Goal: Information Seeking & Learning: Learn about a topic

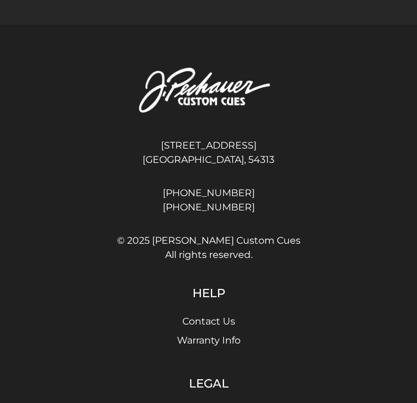
scroll to position [3397, 0]
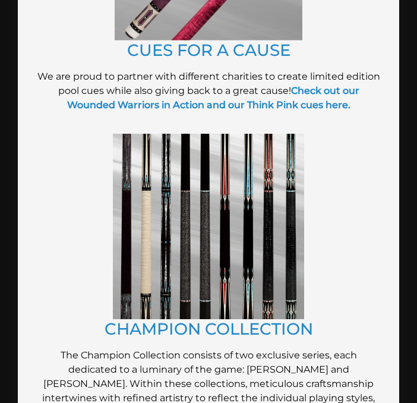
scroll to position [565, 0]
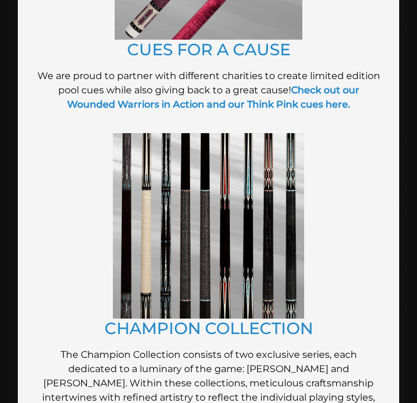
click at [249, 231] on img at bounding box center [208, 225] width 191 height 185
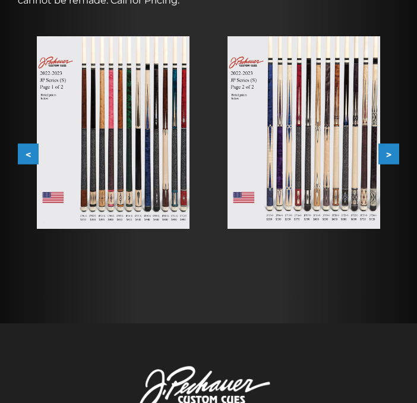
scroll to position [297, 0]
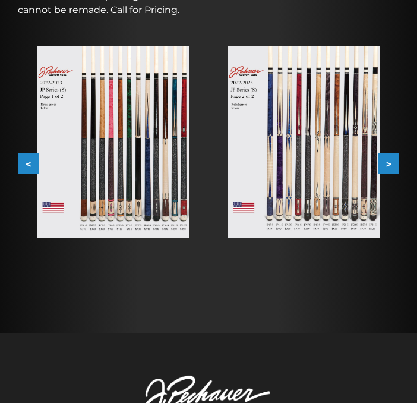
click at [393, 169] on button ">" at bounding box center [388, 163] width 21 height 21
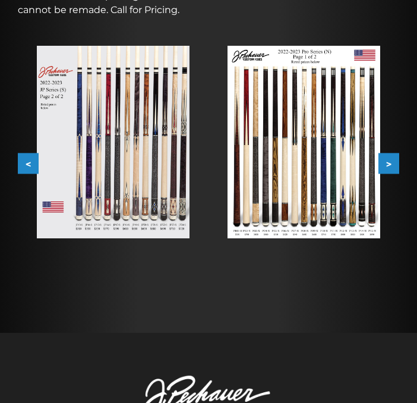
click at [384, 169] on button ">" at bounding box center [388, 163] width 21 height 21
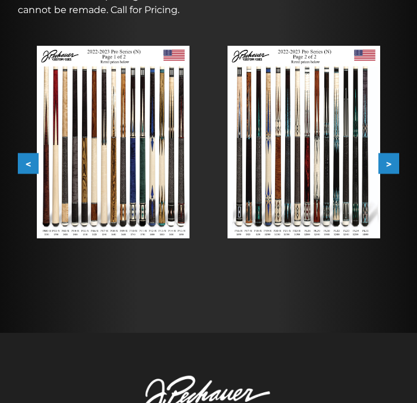
click at [384, 169] on button ">" at bounding box center [388, 163] width 21 height 21
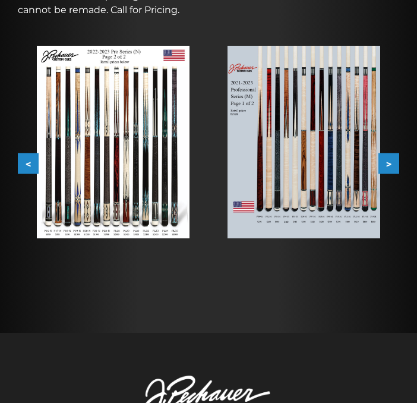
click at [384, 169] on button ">" at bounding box center [388, 163] width 21 height 21
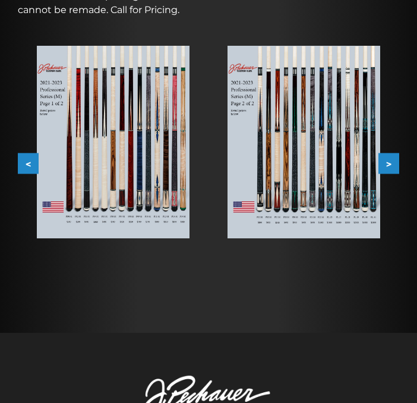
click at [384, 169] on button ">" at bounding box center [388, 163] width 21 height 21
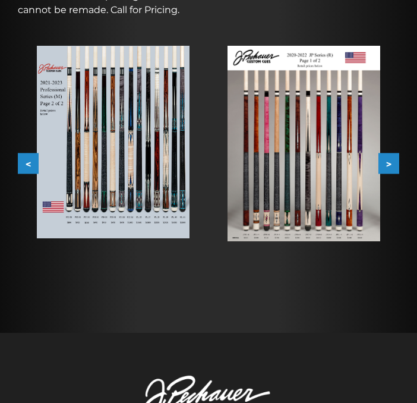
click at [384, 169] on button ">" at bounding box center [388, 163] width 21 height 21
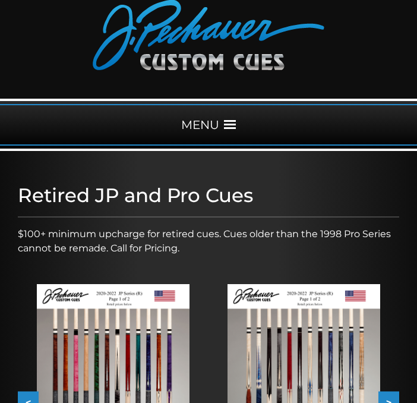
scroll to position [59, 0]
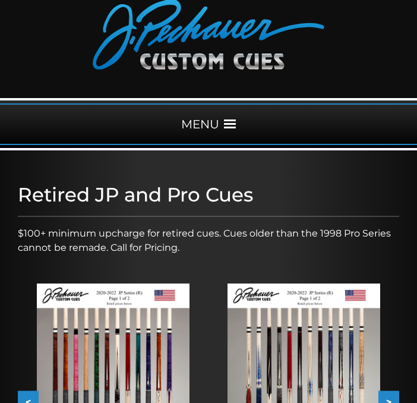
click at [234, 128] on span at bounding box center [230, 124] width 12 height 12
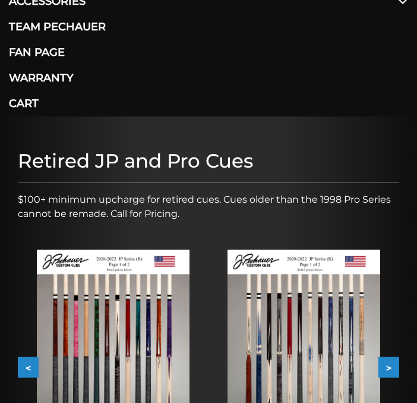
scroll to position [297, 0]
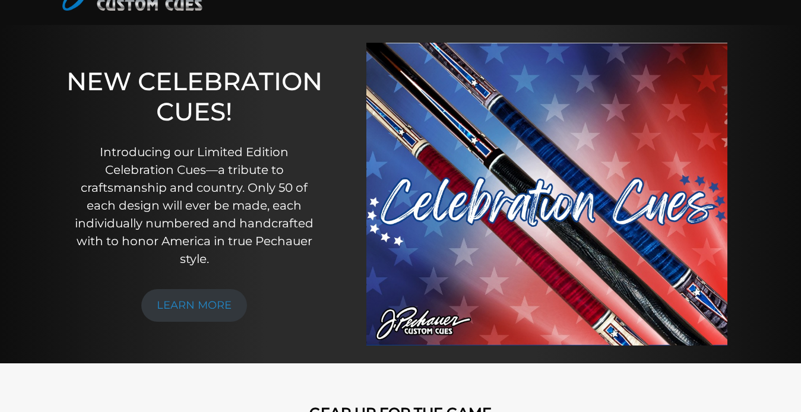
scroll to position [84, 0]
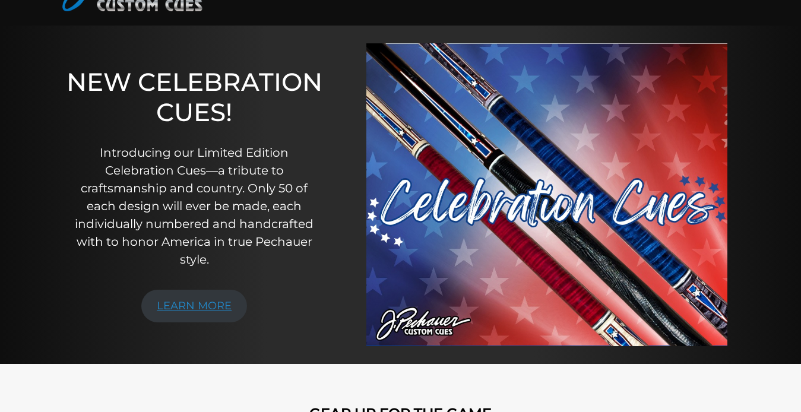
click at [200, 302] on link "LEARN MORE" at bounding box center [194, 306] width 106 height 33
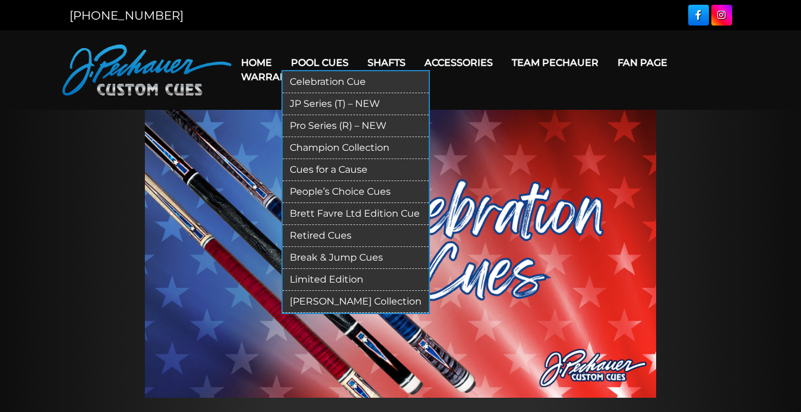
click at [328, 281] on link "Limited Edition" at bounding box center [356, 280] width 146 height 22
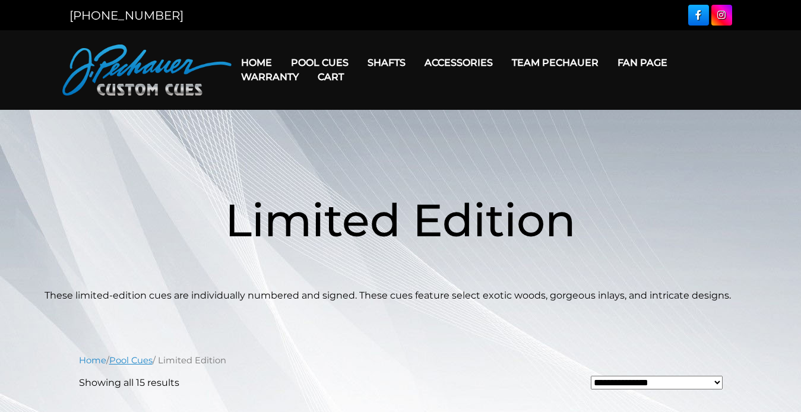
click at [135, 360] on link "Pool Cues" at bounding box center [130, 360] width 43 height 11
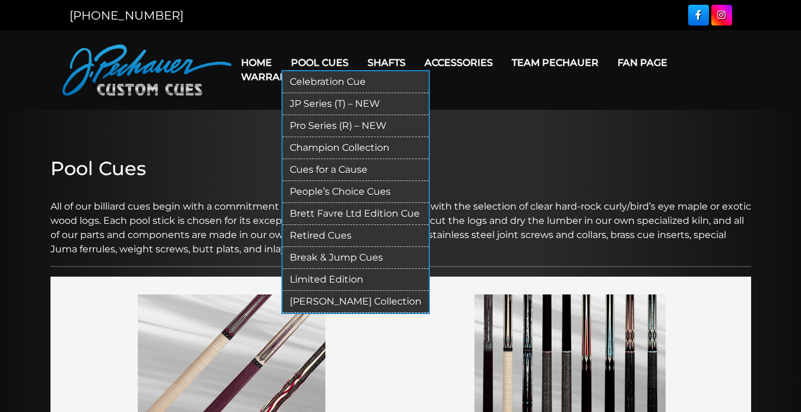
click at [348, 300] on link "[PERSON_NAME] Collection" at bounding box center [356, 302] width 146 height 22
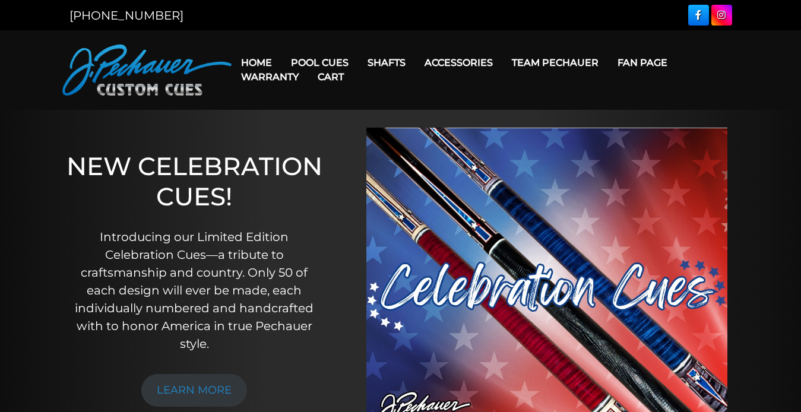
click at [281, 77] on link "Warranty" at bounding box center [270, 77] width 77 height 30
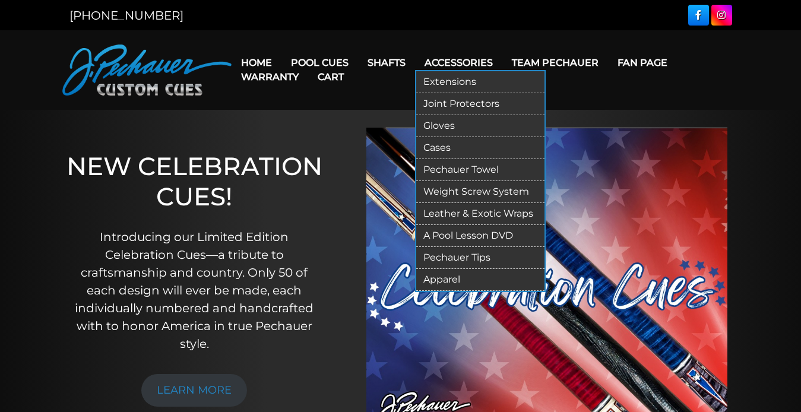
click at [459, 106] on link "Joint Protectors" at bounding box center [480, 104] width 128 height 22
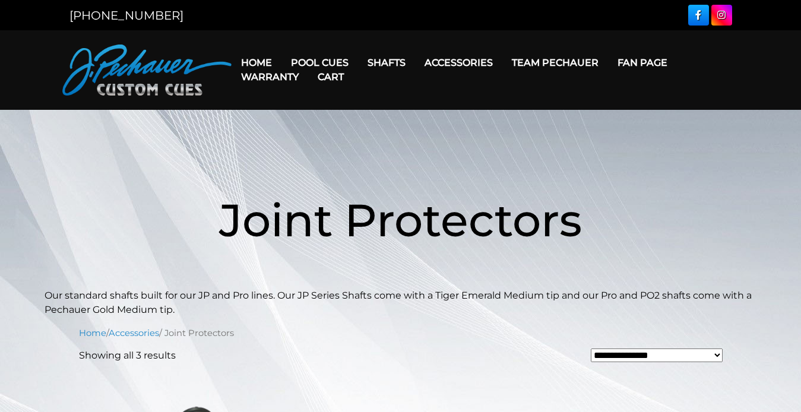
click at [321, 62] on link "Cart" at bounding box center [330, 77] width 45 height 30
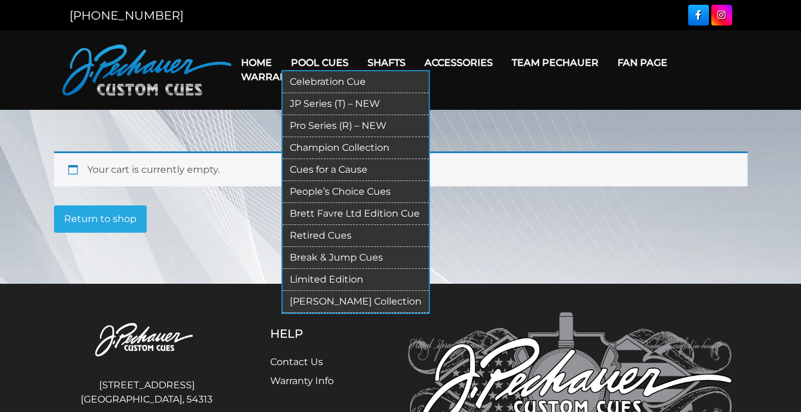
click at [346, 189] on link "People’s Choice Cues" at bounding box center [356, 192] width 146 height 22
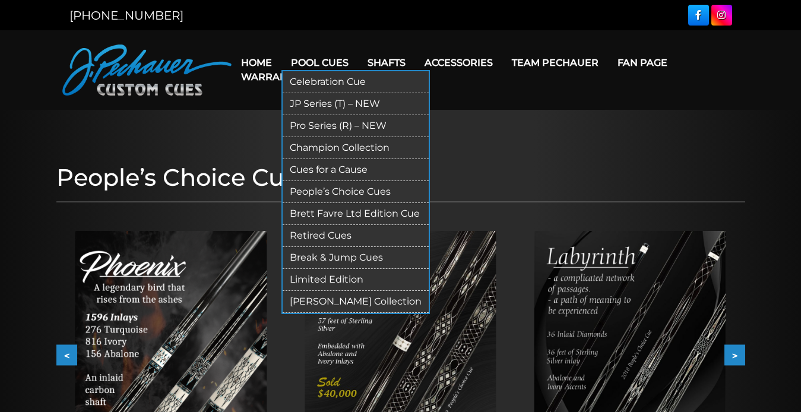
click at [341, 209] on link "Brett Favre Ltd Edition Cue" at bounding box center [356, 214] width 146 height 22
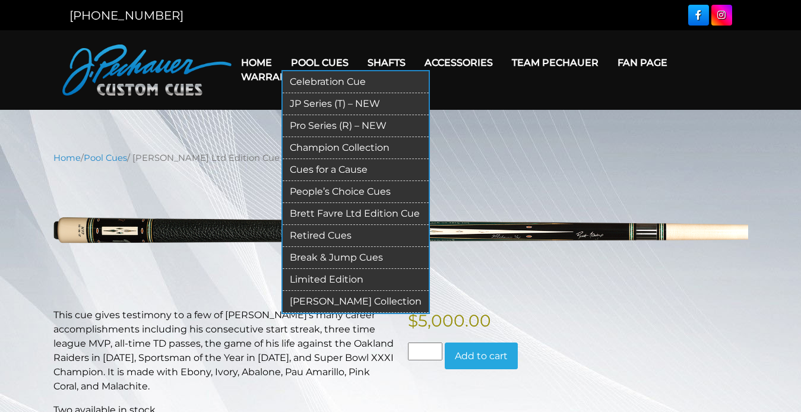
click at [330, 235] on link "Retired Cues" at bounding box center [356, 236] width 146 height 22
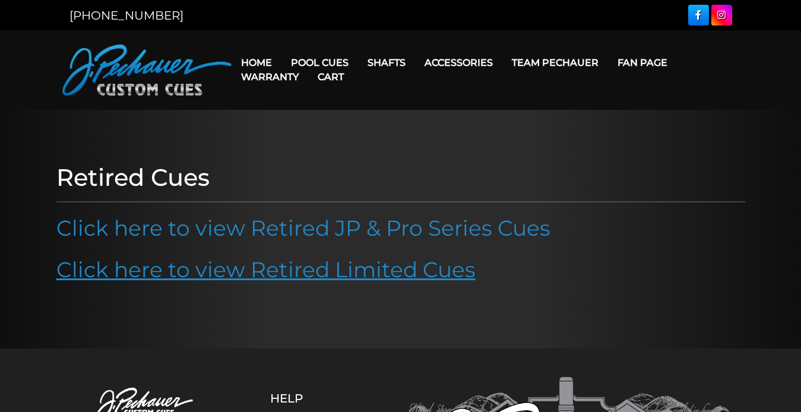
click at [220, 263] on link "Click here to view Retired Limited Cues" at bounding box center [265, 270] width 419 height 26
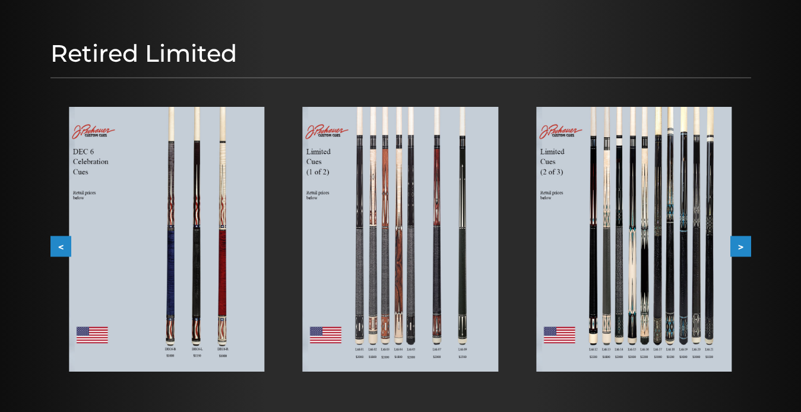
scroll to position [119, 0]
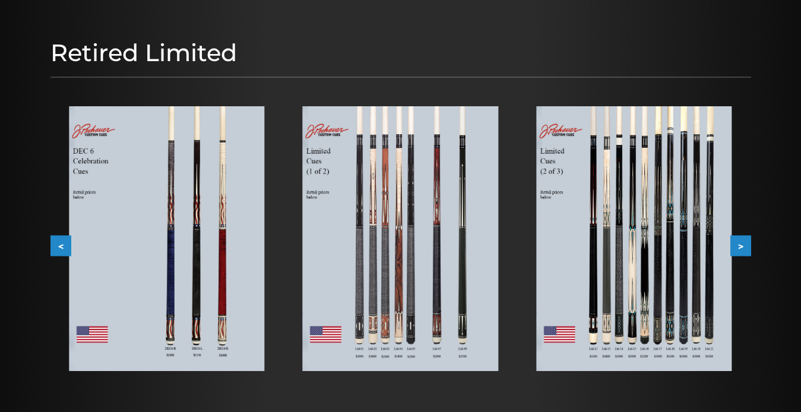
click at [738, 245] on button ">" at bounding box center [740, 246] width 21 height 21
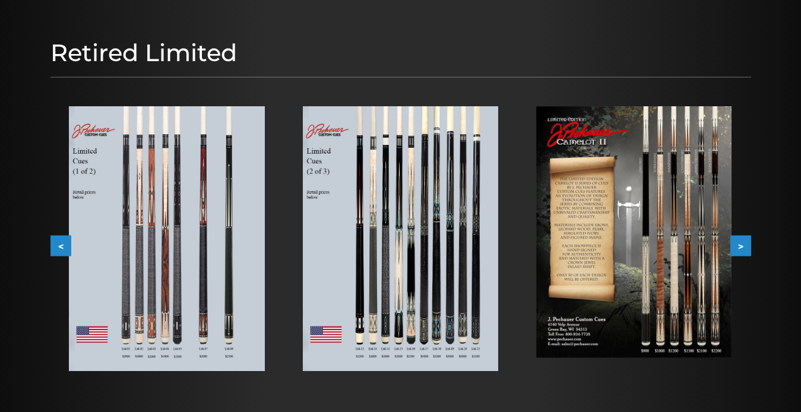
click at [743, 245] on button ">" at bounding box center [740, 246] width 21 height 21
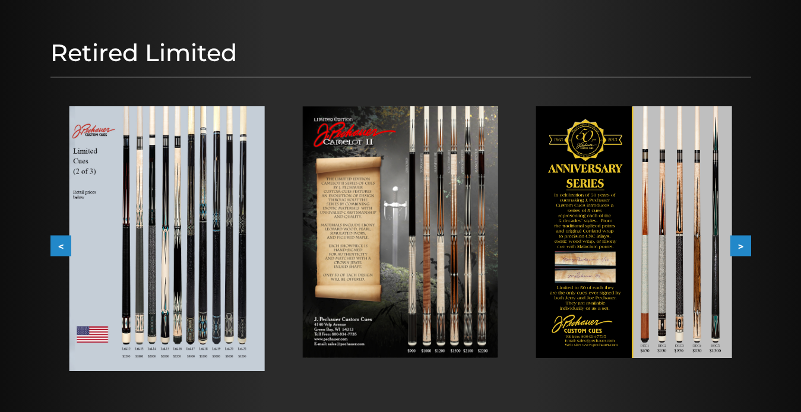
click at [740, 244] on button ">" at bounding box center [740, 246] width 21 height 21
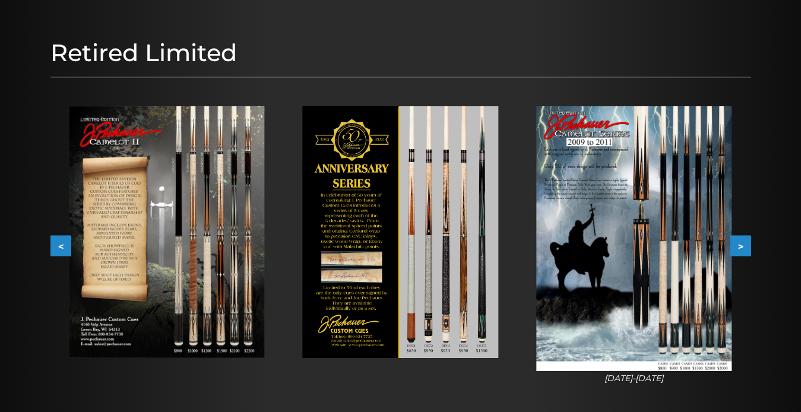
click at [740, 244] on button ">" at bounding box center [740, 246] width 21 height 21
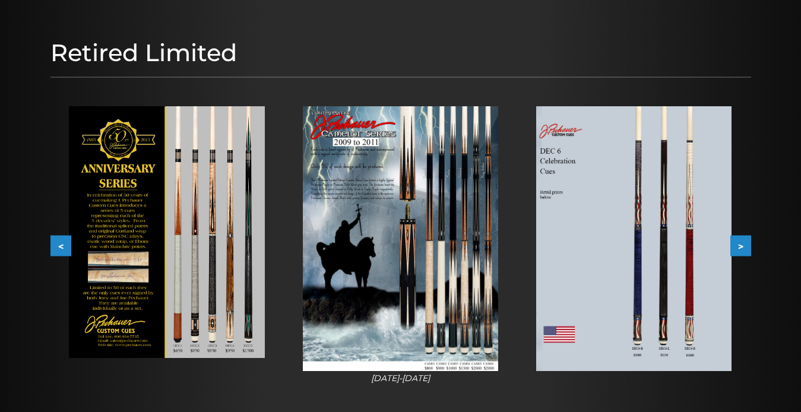
click at [740, 244] on button ">" at bounding box center [740, 246] width 21 height 21
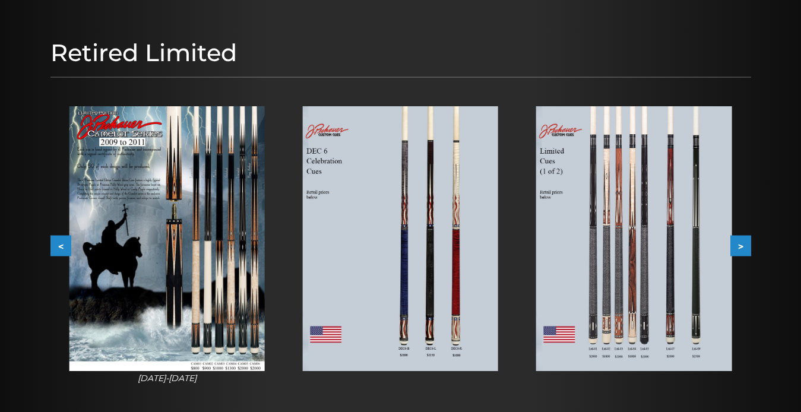
click at [740, 244] on button ">" at bounding box center [740, 246] width 21 height 21
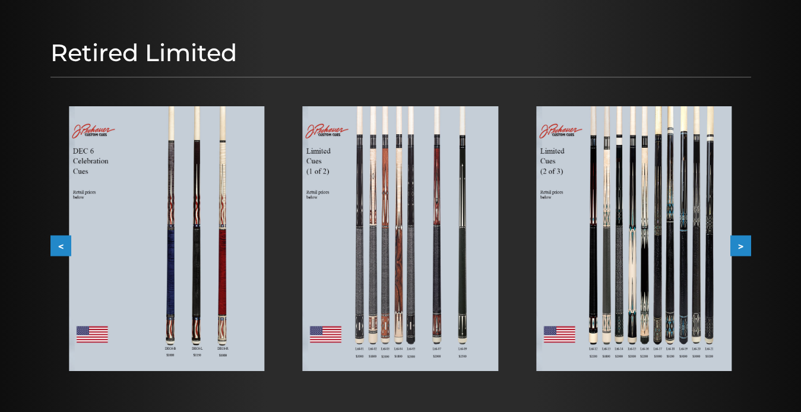
click at [739, 245] on button ">" at bounding box center [740, 246] width 21 height 21
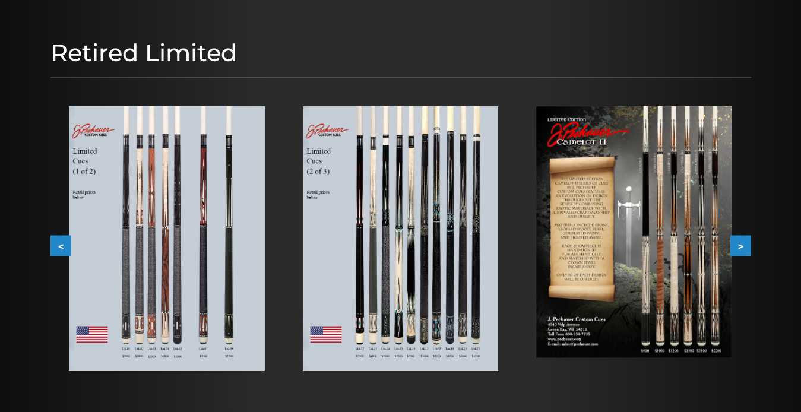
click at [739, 245] on button ">" at bounding box center [740, 246] width 21 height 21
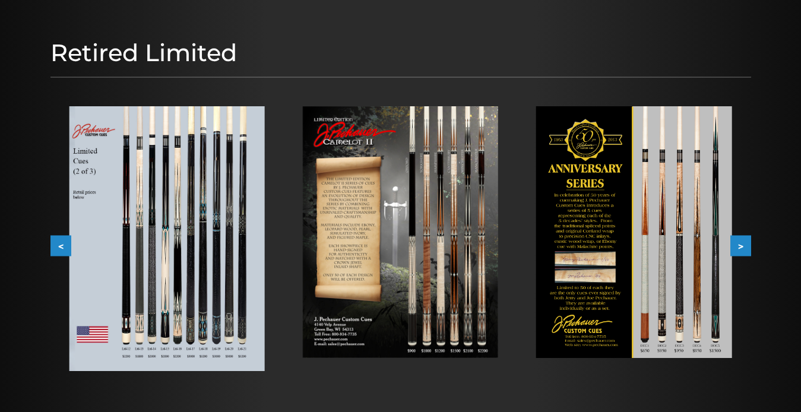
click at [739, 245] on button ">" at bounding box center [740, 246] width 21 height 21
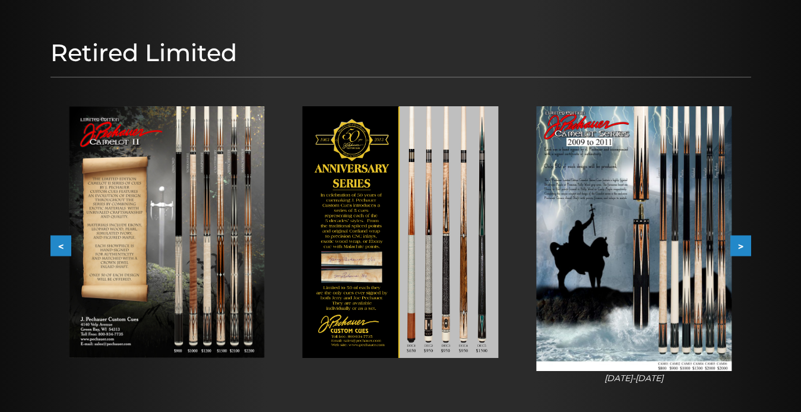
click at [739, 245] on button ">" at bounding box center [740, 246] width 21 height 21
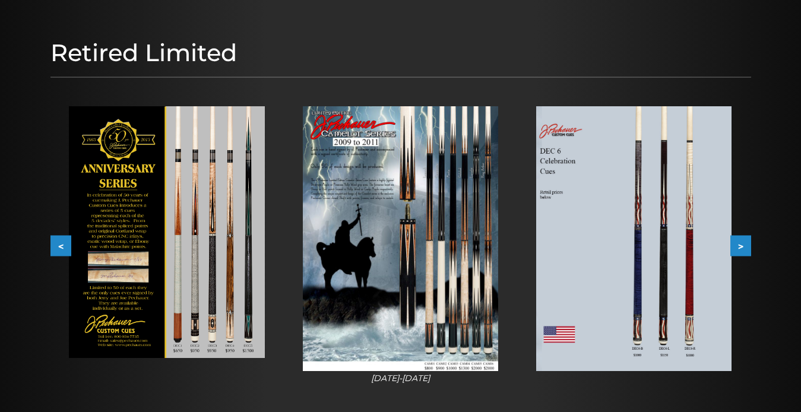
click at [739, 245] on button ">" at bounding box center [740, 246] width 21 height 21
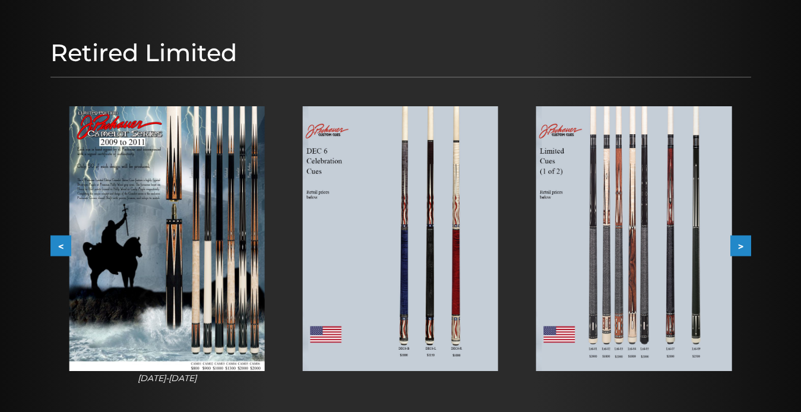
click at [739, 245] on button ">" at bounding box center [740, 246] width 21 height 21
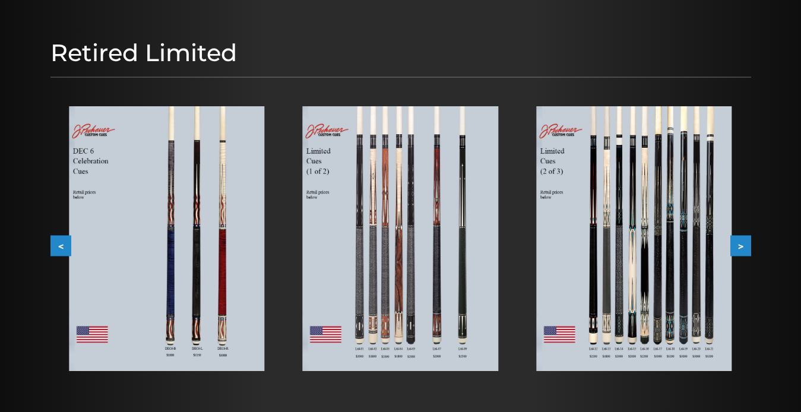
click at [739, 245] on button ">" at bounding box center [740, 246] width 21 height 21
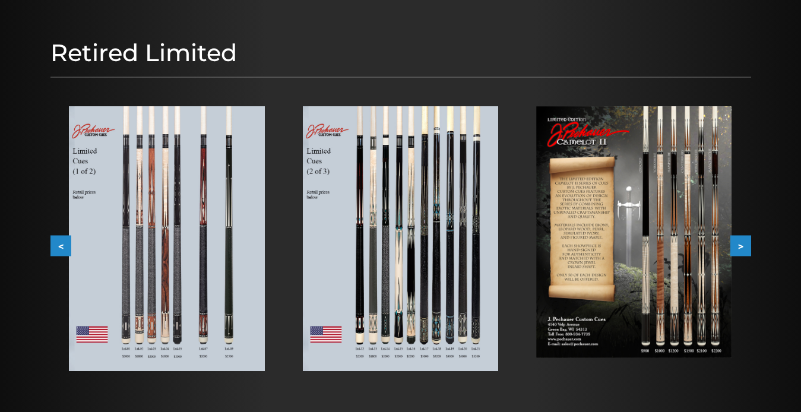
click at [701, 265] on img at bounding box center [633, 231] width 195 height 251
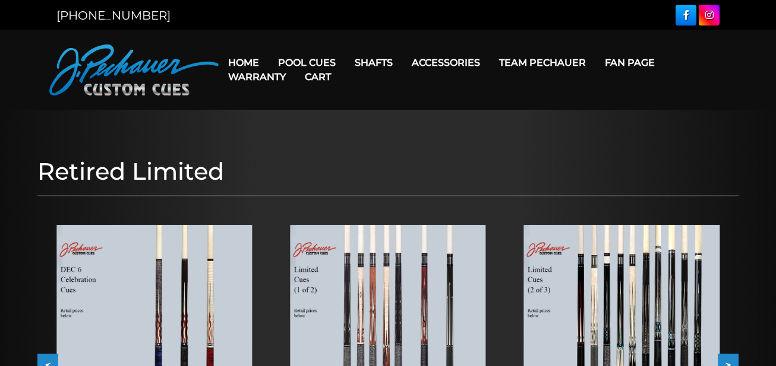
scroll to position [118, 0]
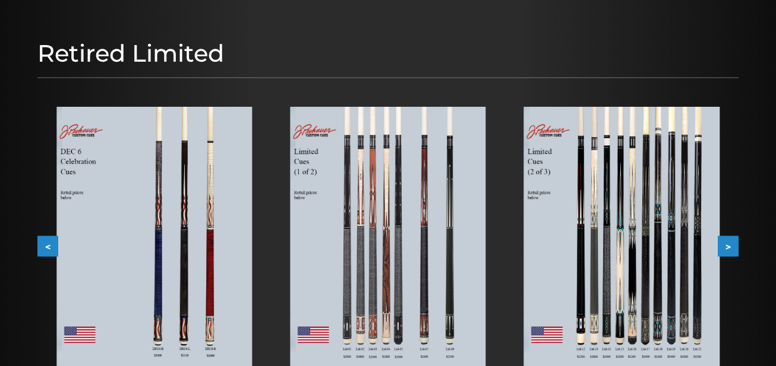
click at [734, 242] on button ">" at bounding box center [727, 246] width 21 height 21
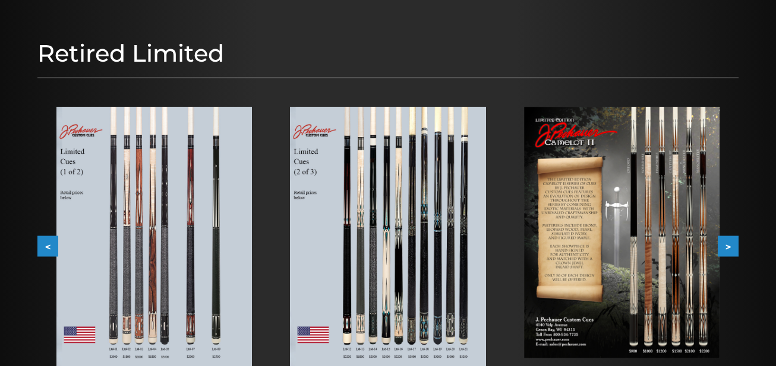
click at [729, 245] on button ">" at bounding box center [727, 246] width 21 height 21
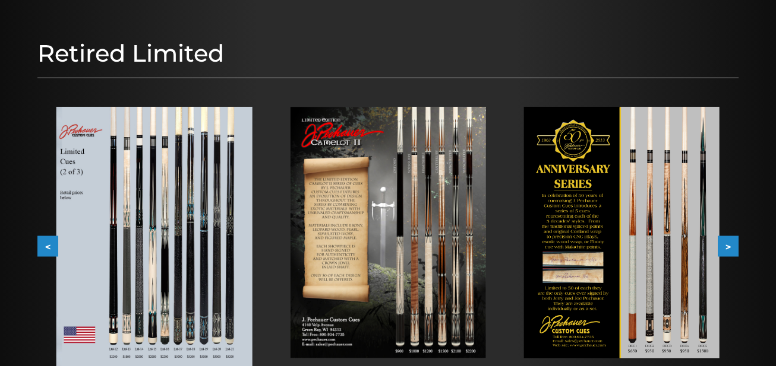
click at [729, 245] on button ">" at bounding box center [727, 246] width 21 height 21
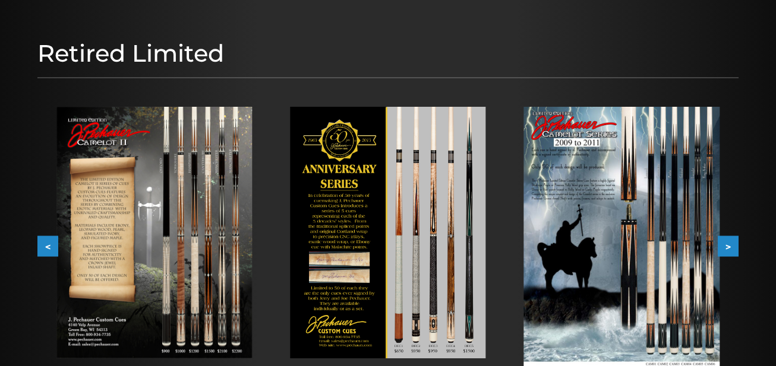
click at [726, 249] on button ">" at bounding box center [727, 246] width 21 height 21
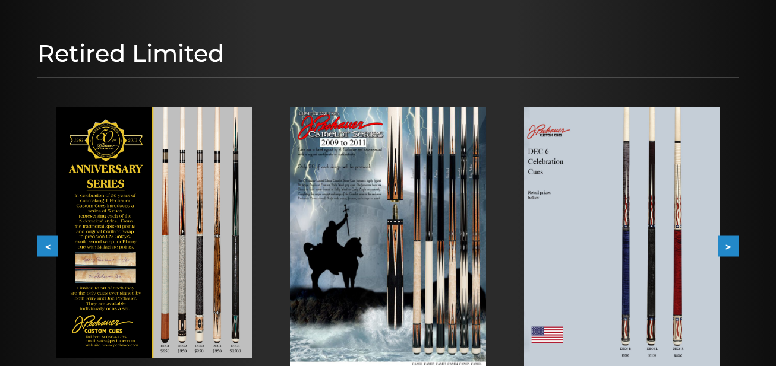
click at [726, 249] on button ">" at bounding box center [727, 246] width 21 height 21
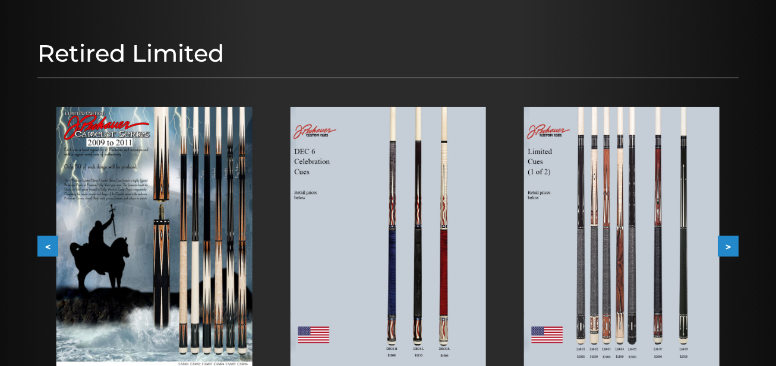
click at [726, 249] on button ">" at bounding box center [727, 246] width 21 height 21
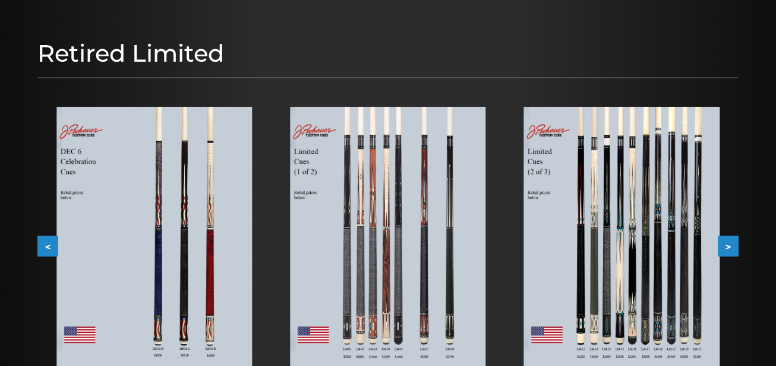
click at [726, 249] on button ">" at bounding box center [727, 246] width 21 height 21
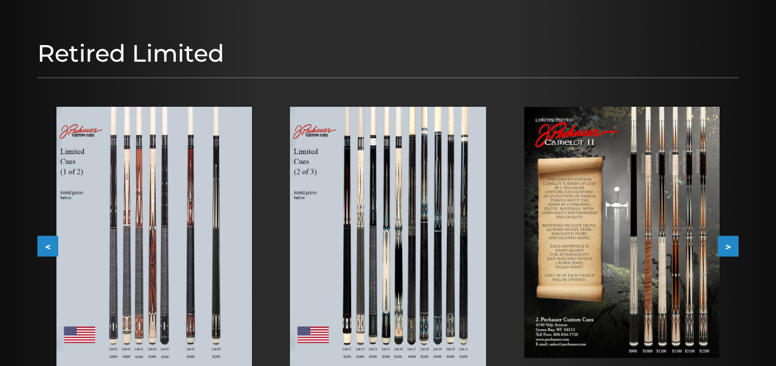
click at [726, 249] on button ">" at bounding box center [727, 246] width 21 height 21
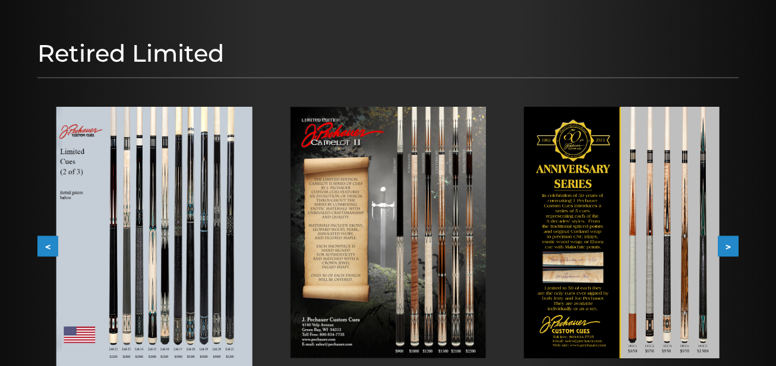
click at [726, 249] on button ">" at bounding box center [727, 246] width 21 height 21
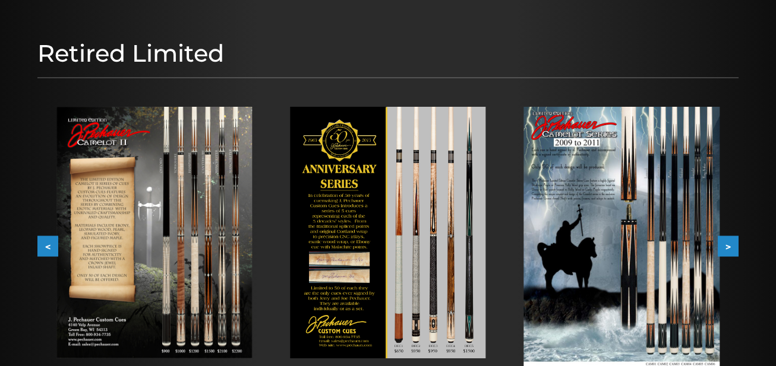
click at [726, 249] on button ">" at bounding box center [727, 246] width 21 height 21
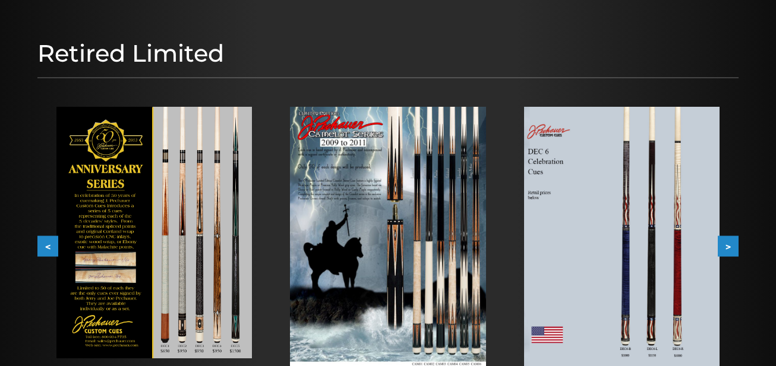
click at [726, 249] on button ">" at bounding box center [727, 246] width 21 height 21
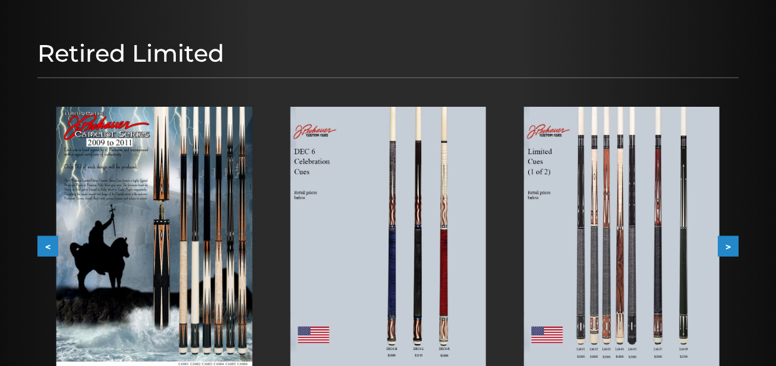
click at [726, 249] on button ">" at bounding box center [727, 246] width 21 height 21
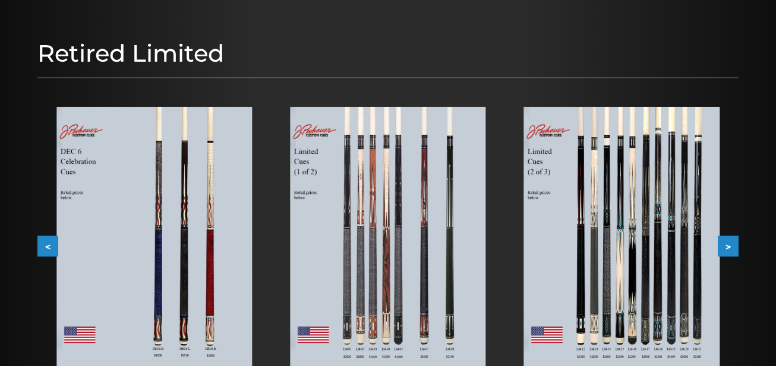
click at [726, 249] on button ">" at bounding box center [727, 246] width 21 height 21
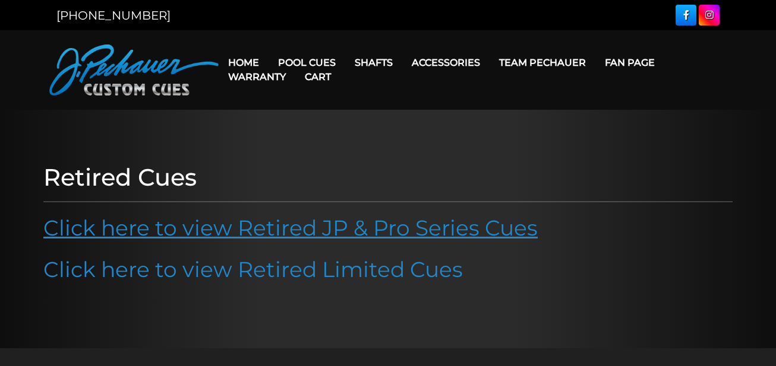
click at [231, 230] on link "Click here to view Retired JP & Pro Series Cues" at bounding box center [290, 228] width 494 height 26
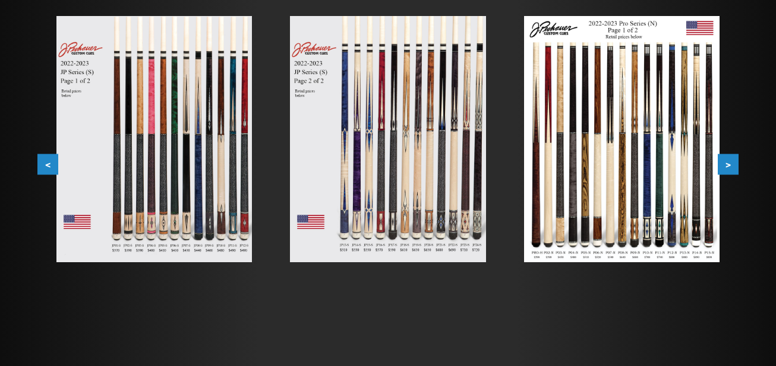
scroll to position [238, 0]
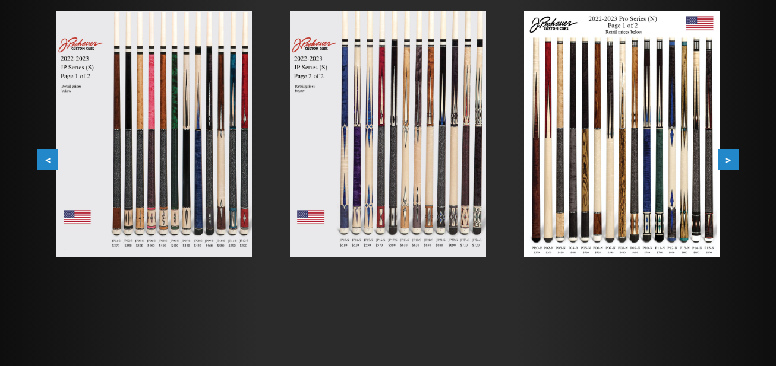
click at [732, 160] on button ">" at bounding box center [727, 160] width 21 height 21
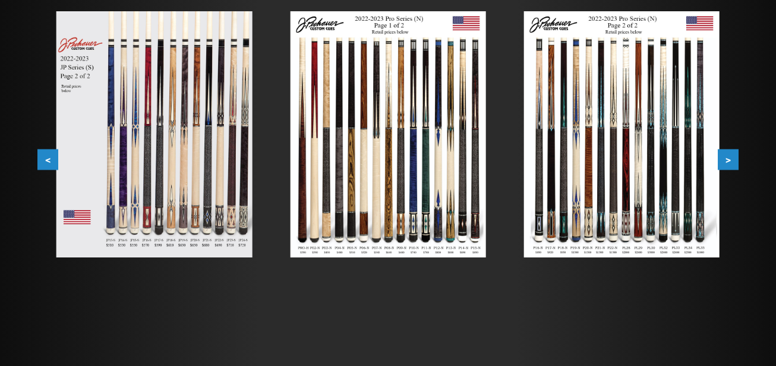
click at [663, 172] on img at bounding box center [621, 134] width 195 height 246
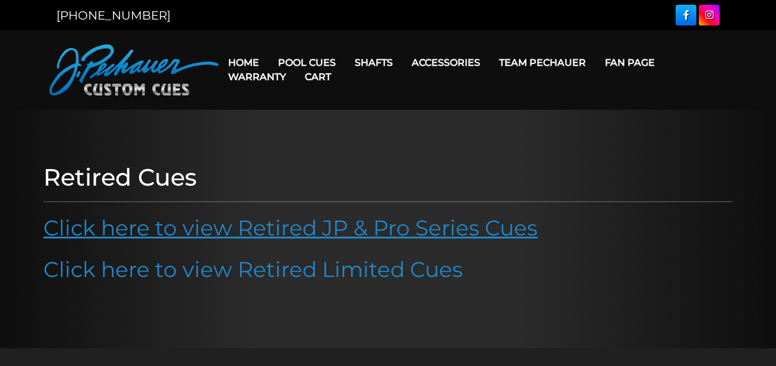
click at [434, 229] on link "Click here to view Retired JP & Pro Series Cues" at bounding box center [290, 228] width 494 height 26
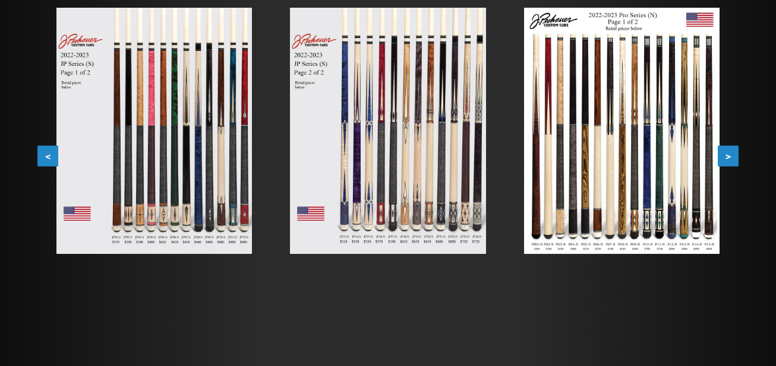
scroll to position [243, 0]
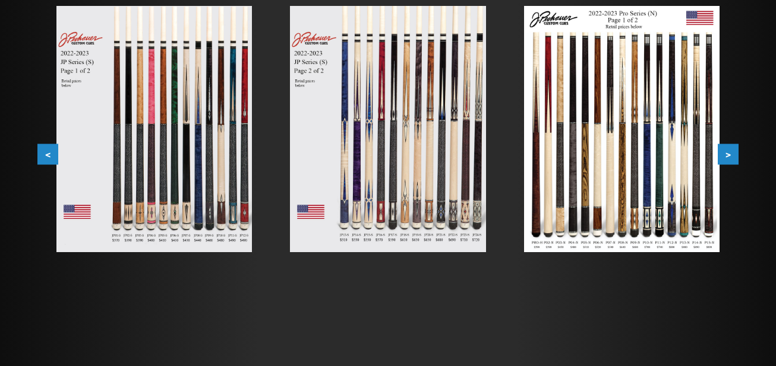
click at [729, 152] on button ">" at bounding box center [727, 154] width 21 height 21
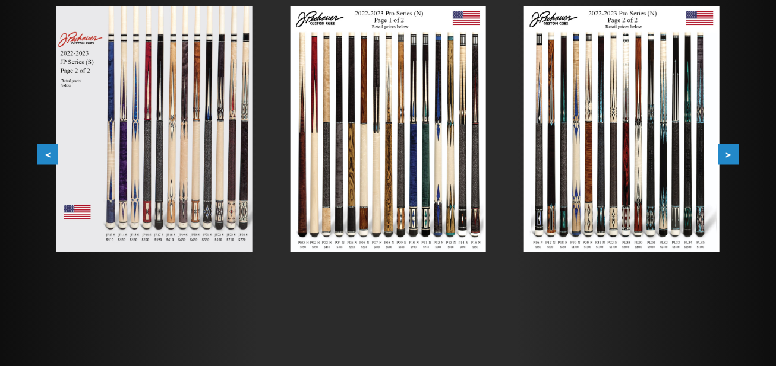
click at [724, 157] on button ">" at bounding box center [727, 154] width 21 height 21
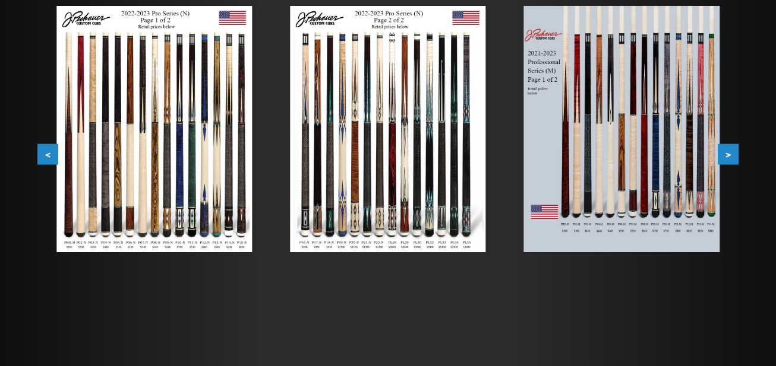
click at [724, 157] on button ">" at bounding box center [727, 154] width 21 height 21
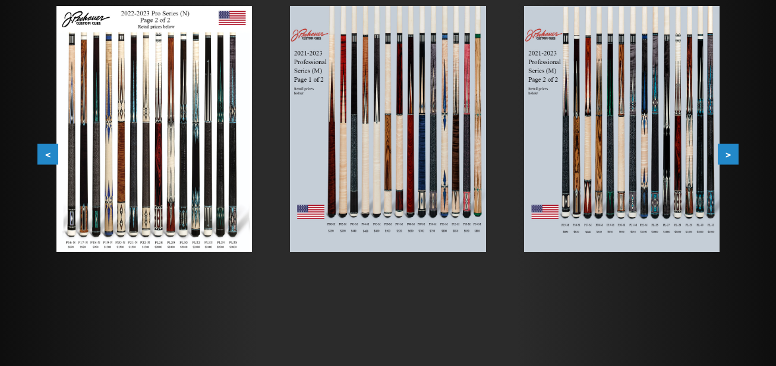
click at [722, 154] on button ">" at bounding box center [727, 154] width 21 height 21
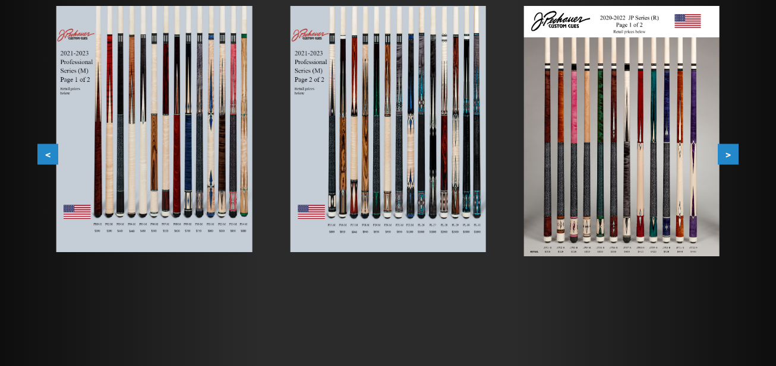
click at [720, 153] on button ">" at bounding box center [727, 154] width 21 height 21
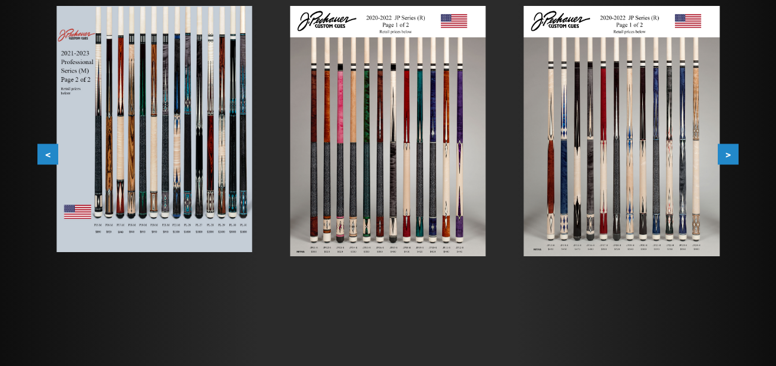
click at [720, 153] on button ">" at bounding box center [727, 154] width 21 height 21
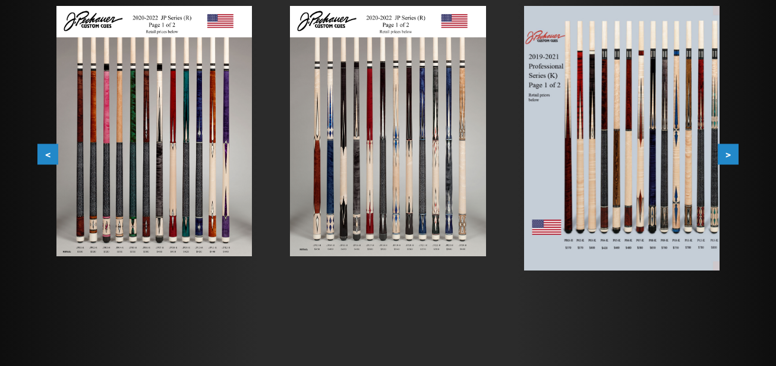
click at [720, 153] on button ">" at bounding box center [727, 154] width 21 height 21
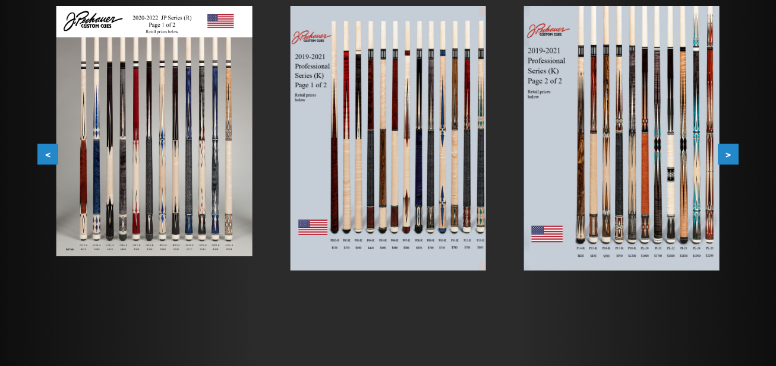
click at [720, 153] on button ">" at bounding box center [727, 154] width 21 height 21
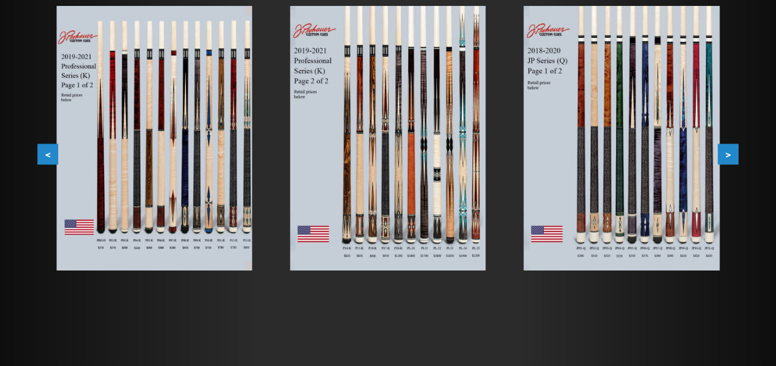
click at [720, 153] on button ">" at bounding box center [727, 154] width 21 height 21
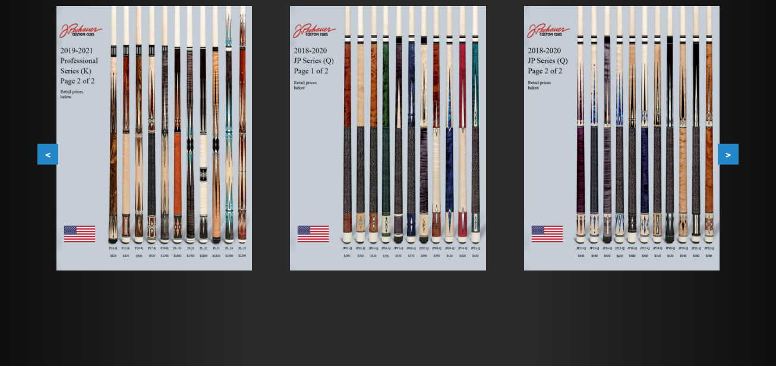
click at [227, 207] on img at bounding box center [153, 138] width 195 height 265
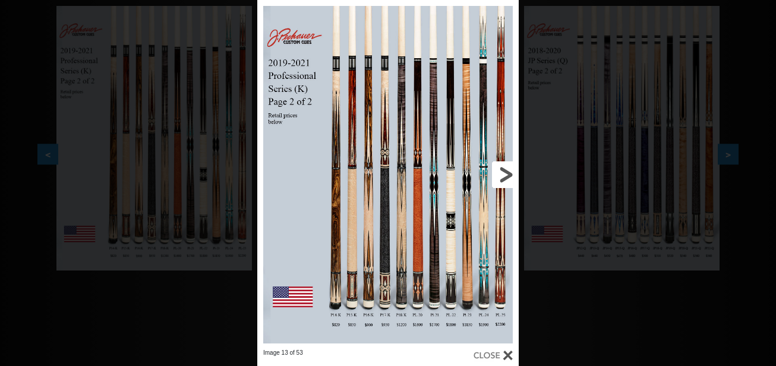
click at [505, 176] on link at bounding box center [460, 174] width 118 height 349
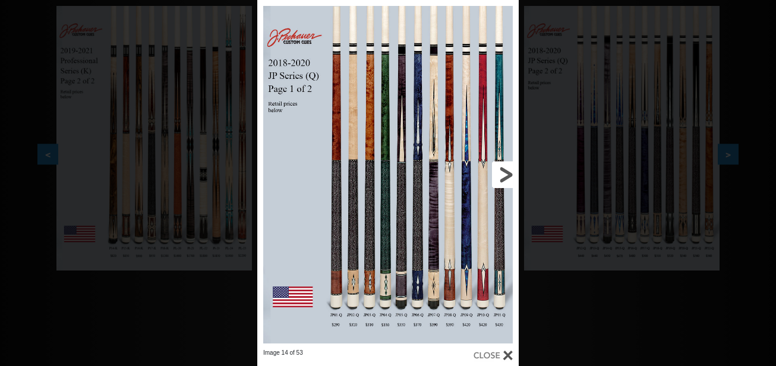
click at [510, 173] on link at bounding box center [460, 174] width 118 height 349
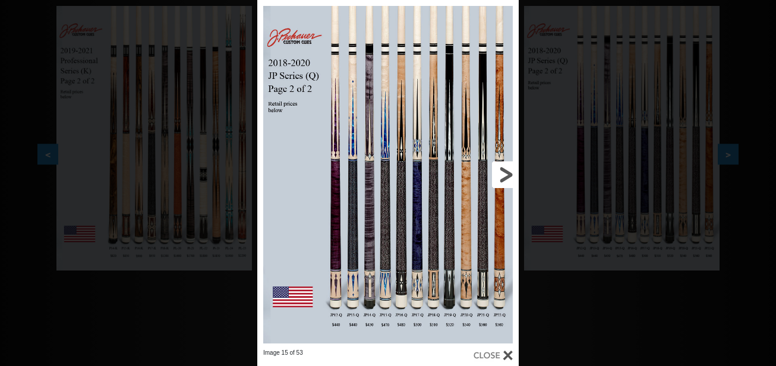
click at [505, 176] on link at bounding box center [460, 174] width 118 height 349
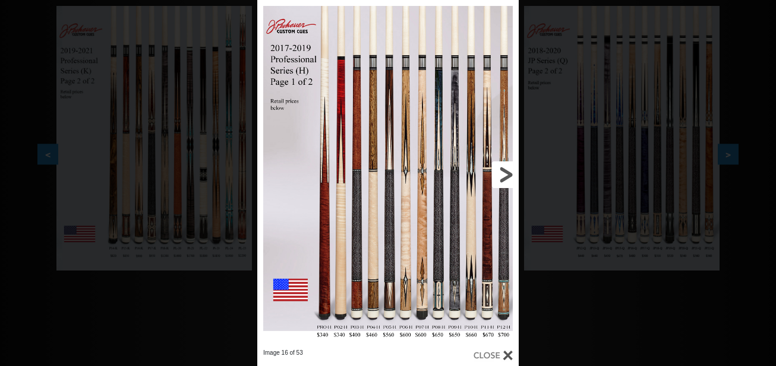
click at [506, 176] on link at bounding box center [460, 174] width 118 height 349
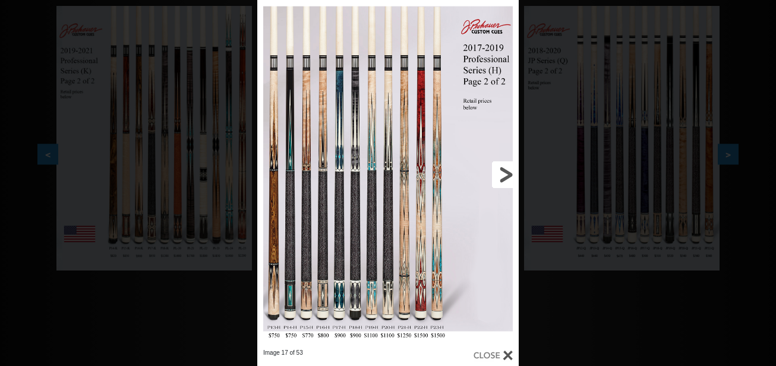
click at [506, 176] on link at bounding box center [460, 174] width 118 height 349
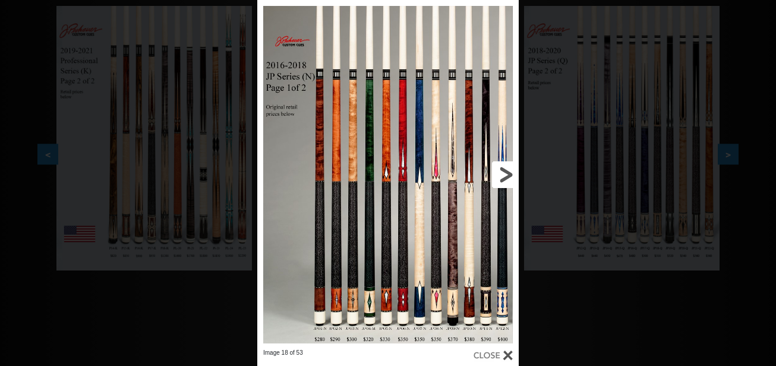
click at [506, 175] on link at bounding box center [460, 174] width 118 height 349
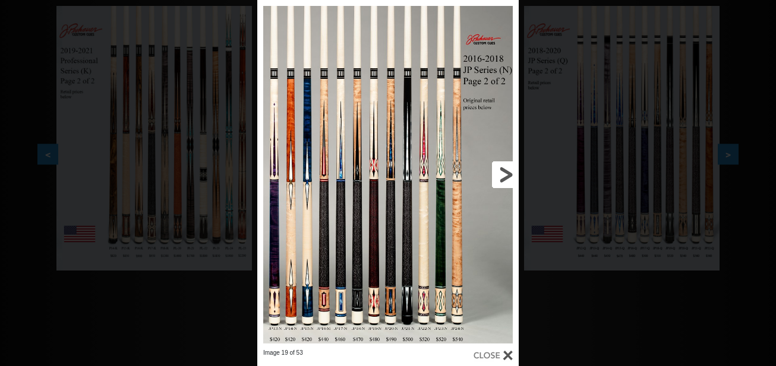
click at [509, 175] on link at bounding box center [460, 174] width 118 height 349
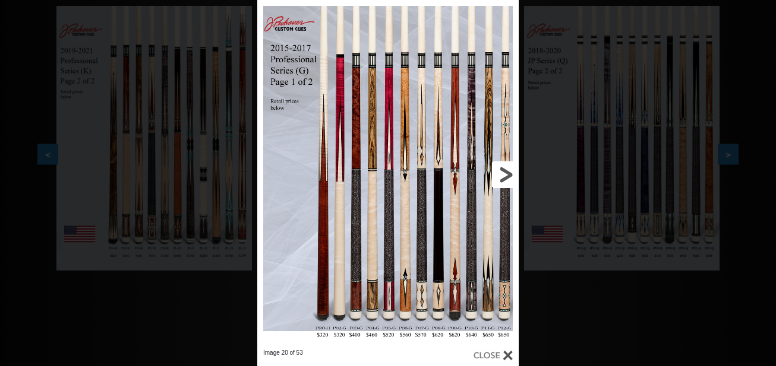
click at [511, 175] on link at bounding box center [460, 174] width 118 height 349
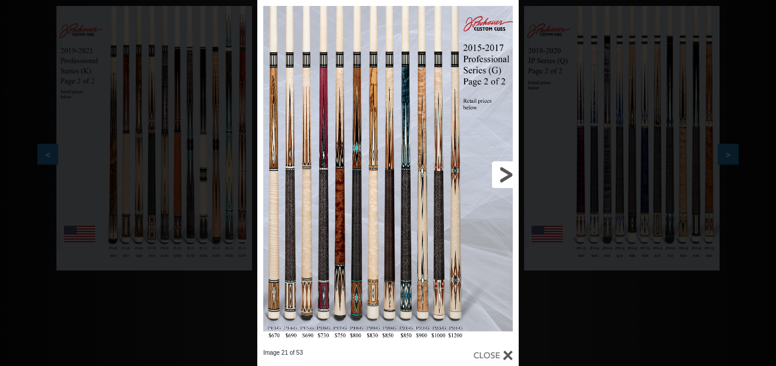
click at [511, 175] on link at bounding box center [460, 174] width 118 height 349
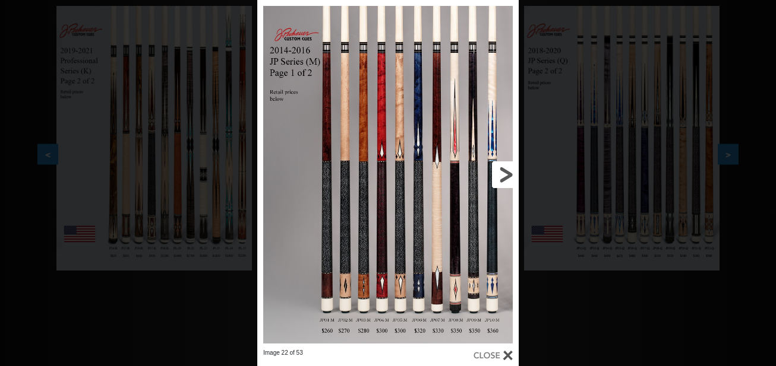
click at [511, 175] on link at bounding box center [460, 174] width 118 height 349
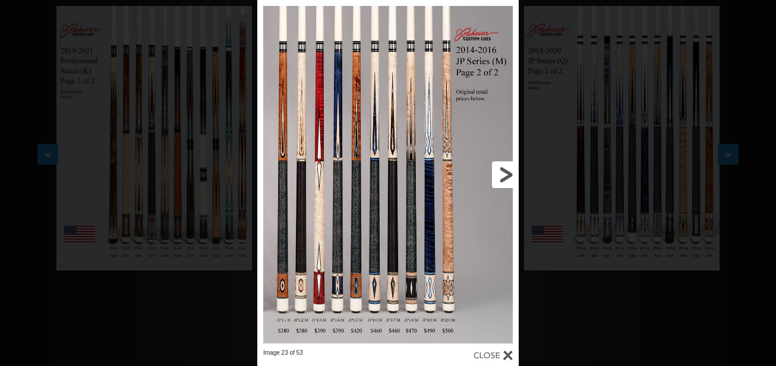
click at [511, 175] on link at bounding box center [460, 174] width 118 height 349
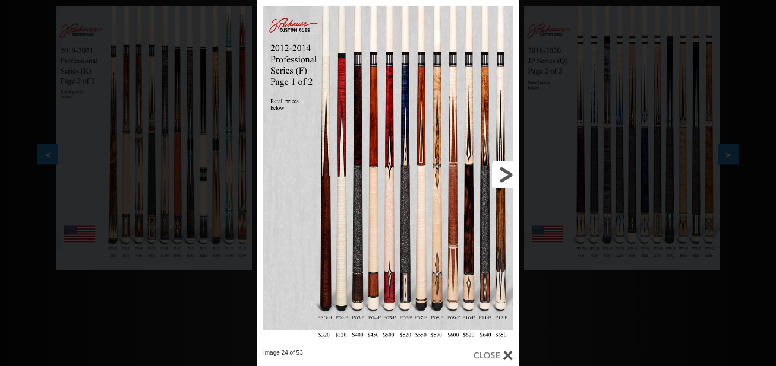
click at [511, 175] on link at bounding box center [460, 174] width 118 height 349
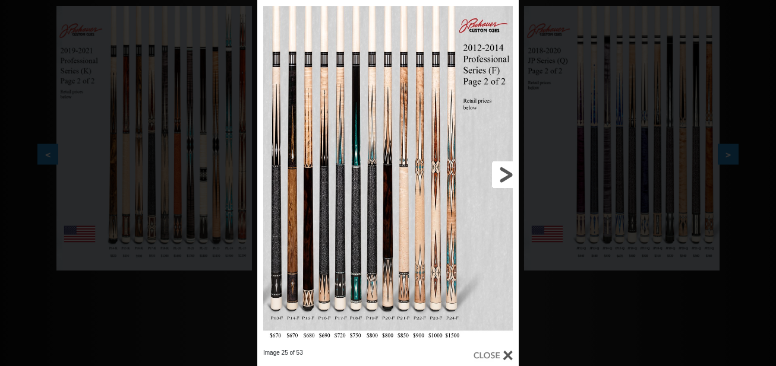
click at [511, 175] on link at bounding box center [460, 174] width 118 height 349
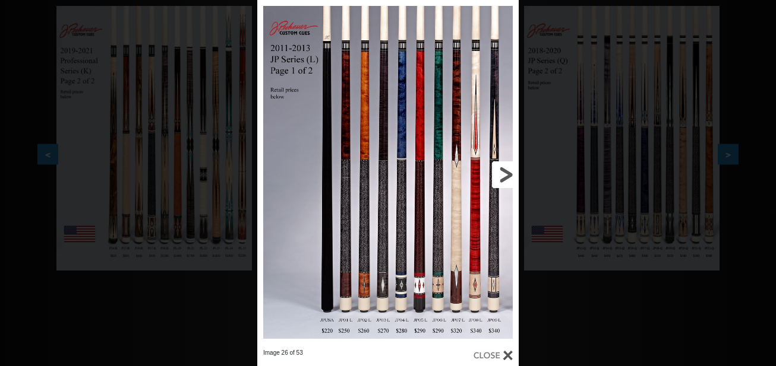
click at [511, 175] on link at bounding box center [460, 174] width 118 height 349
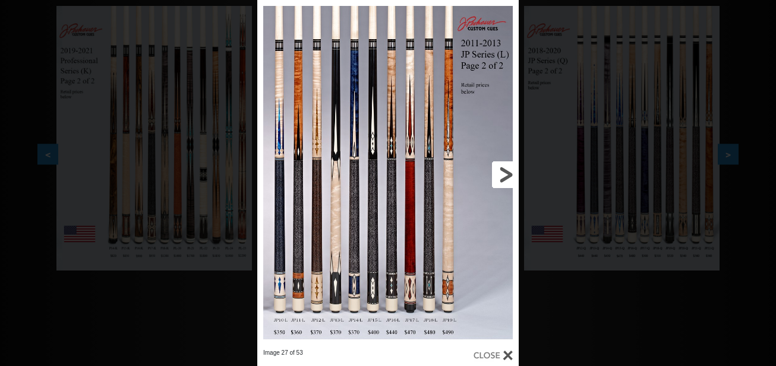
click at [511, 175] on link at bounding box center [460, 174] width 118 height 349
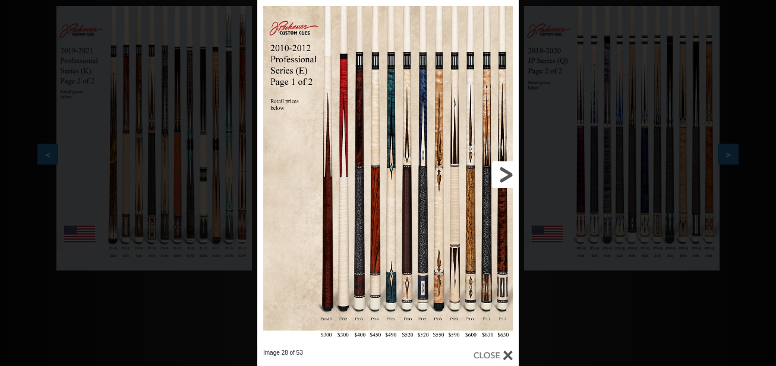
click at [511, 175] on link at bounding box center [460, 174] width 118 height 349
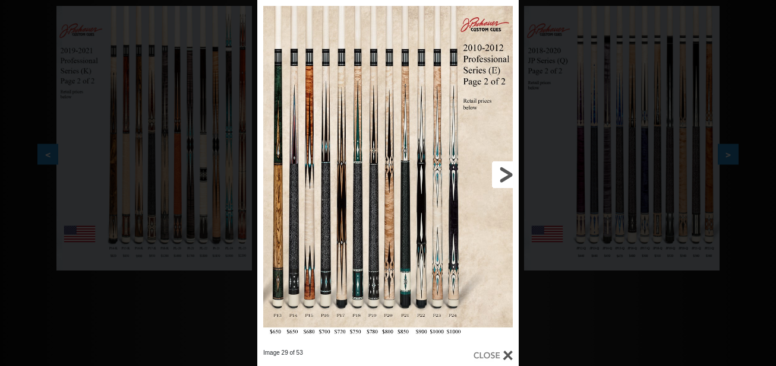
click at [511, 173] on link at bounding box center [460, 174] width 118 height 349
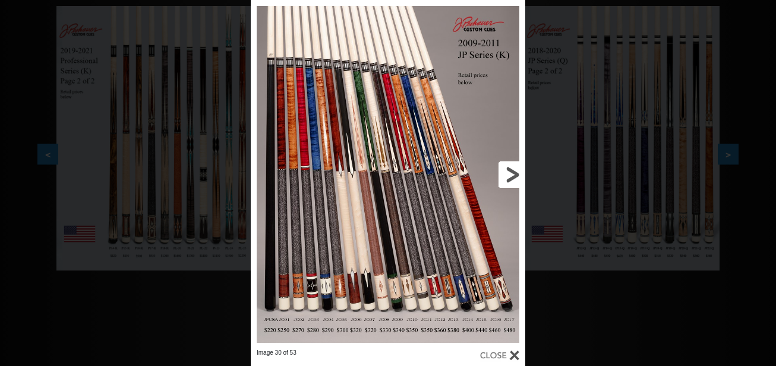
click at [511, 173] on link at bounding box center [463, 174] width 124 height 349
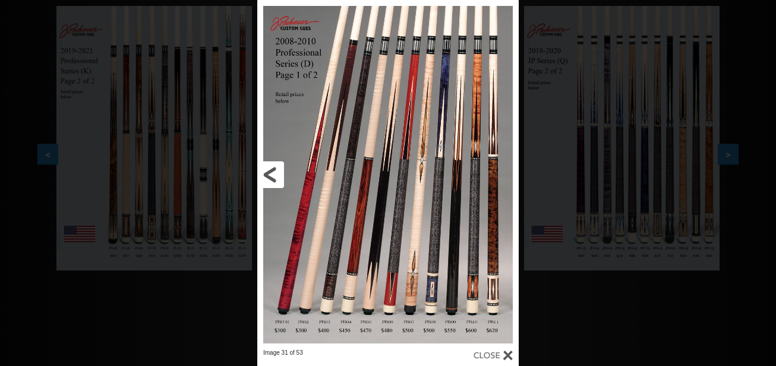
click at [272, 172] on link at bounding box center [316, 174] width 118 height 349
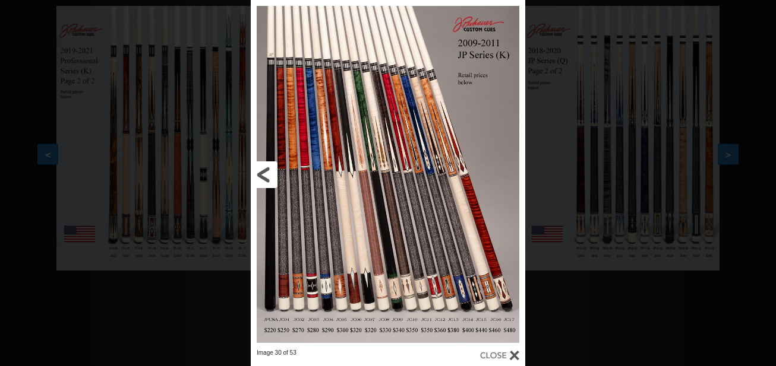
click at [267, 175] on link at bounding box center [313, 174] width 124 height 349
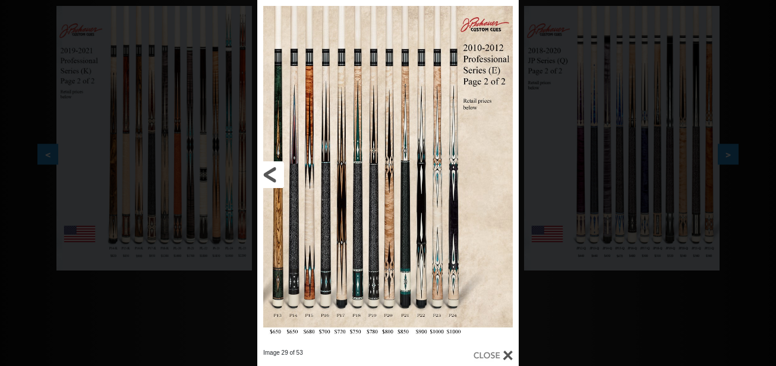
click at [267, 175] on link at bounding box center [316, 174] width 118 height 349
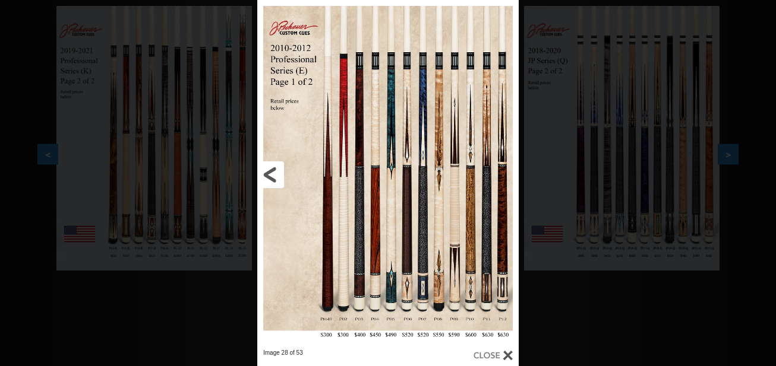
click at [267, 175] on link at bounding box center [316, 174] width 118 height 349
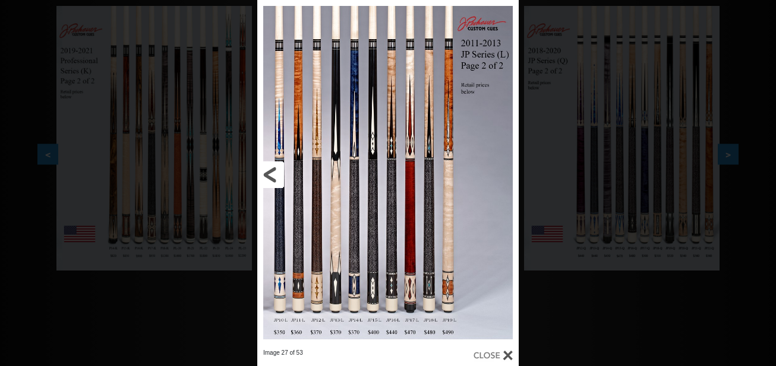
click at [267, 175] on link at bounding box center [316, 174] width 118 height 349
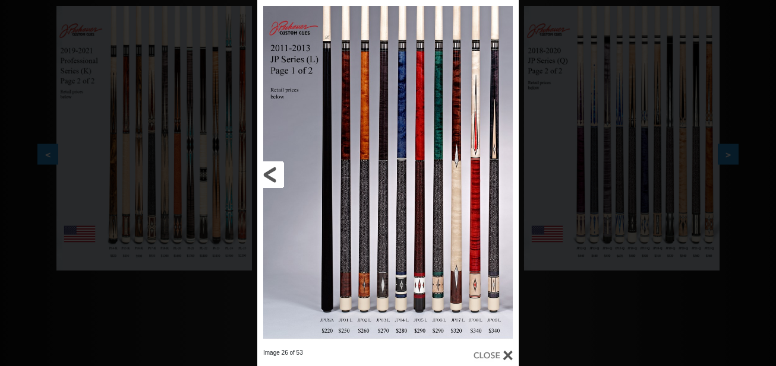
click at [267, 175] on link at bounding box center [316, 174] width 118 height 349
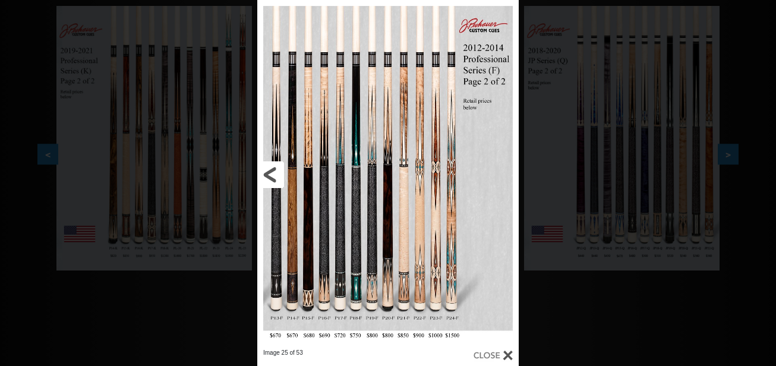
click at [267, 175] on link at bounding box center [316, 174] width 118 height 349
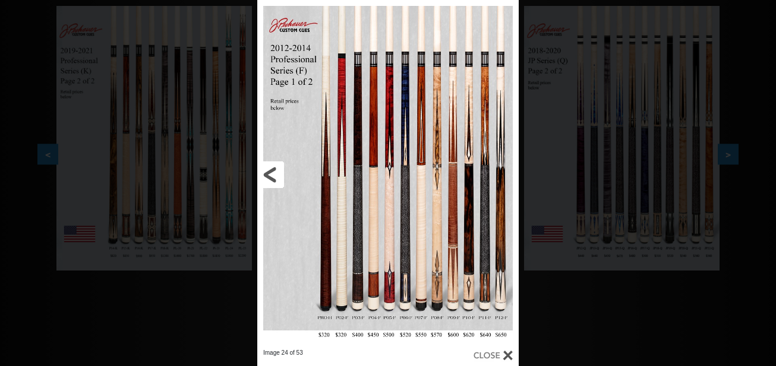
click at [267, 175] on link at bounding box center [316, 174] width 118 height 349
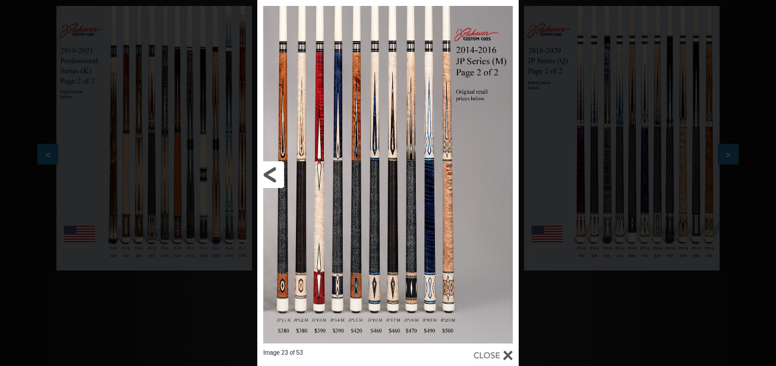
click at [267, 175] on link at bounding box center [316, 174] width 118 height 349
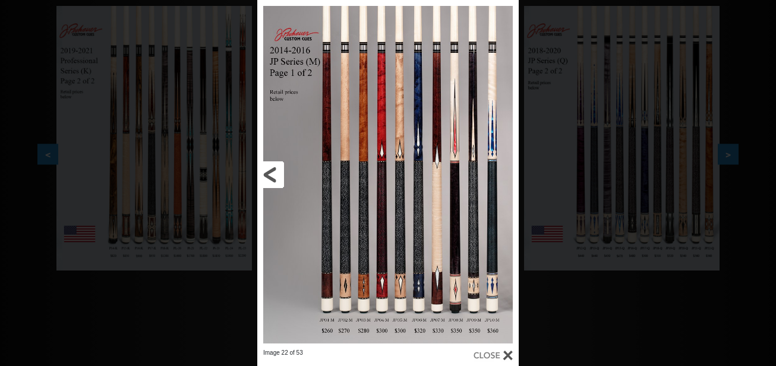
click at [267, 175] on link at bounding box center [316, 174] width 118 height 349
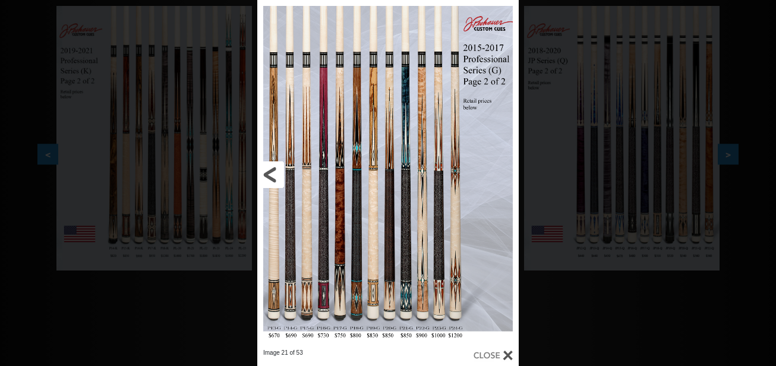
click at [267, 175] on link at bounding box center [316, 174] width 118 height 349
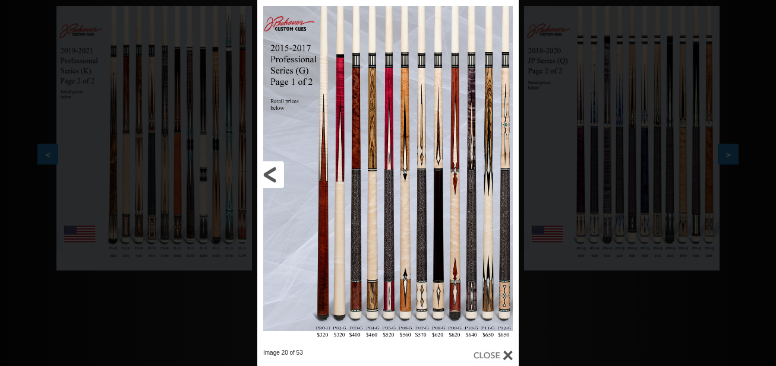
click at [267, 175] on link at bounding box center [316, 174] width 118 height 349
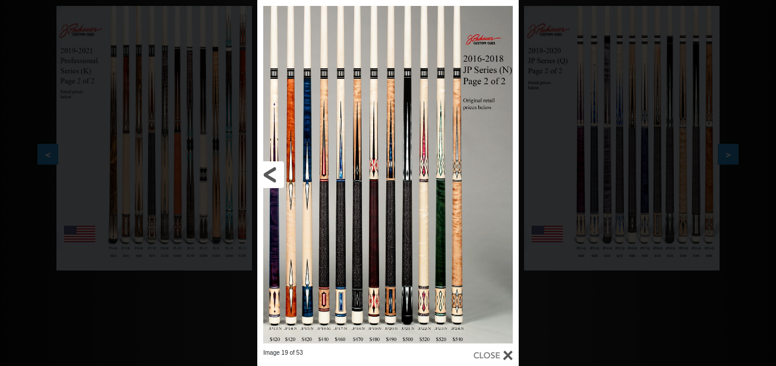
click at [267, 175] on link at bounding box center [316, 174] width 118 height 349
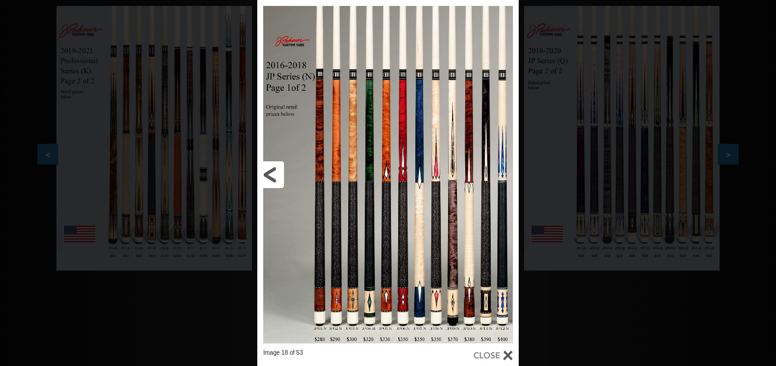
click at [267, 175] on link at bounding box center [316, 174] width 118 height 349
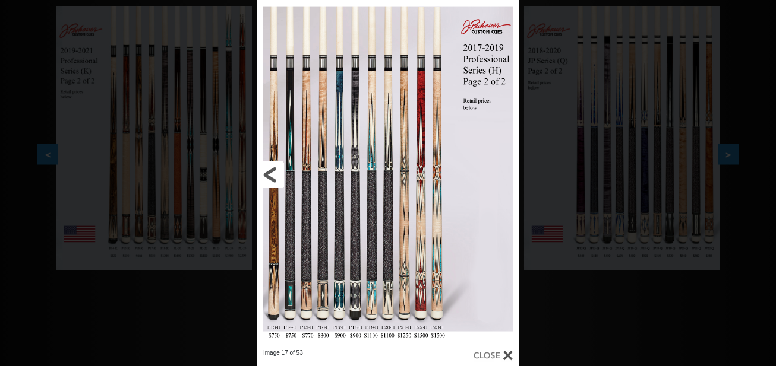
click at [267, 175] on link at bounding box center [316, 174] width 118 height 349
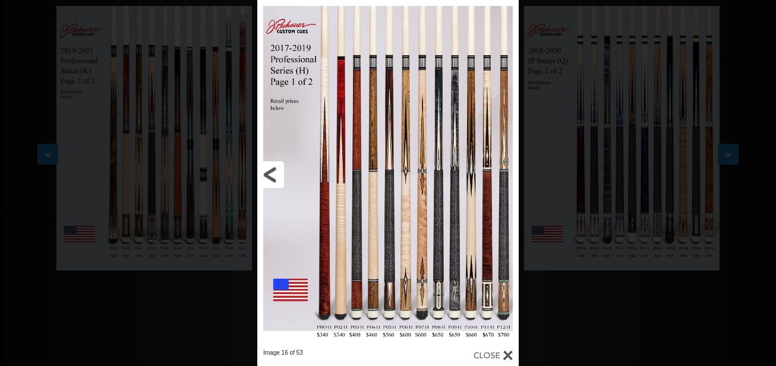
click at [267, 175] on link at bounding box center [316, 174] width 118 height 349
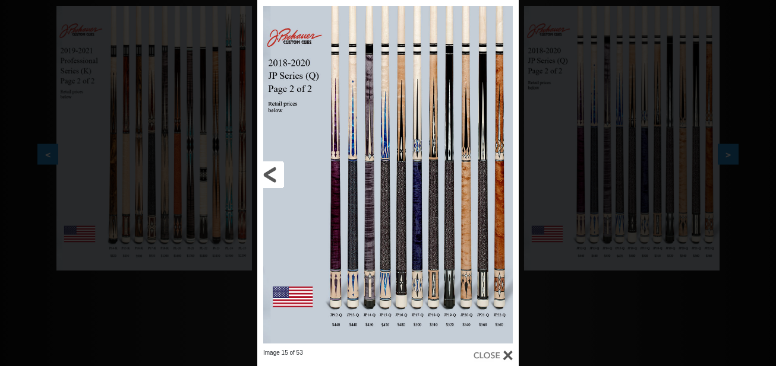
click at [267, 175] on link at bounding box center [316, 174] width 118 height 349
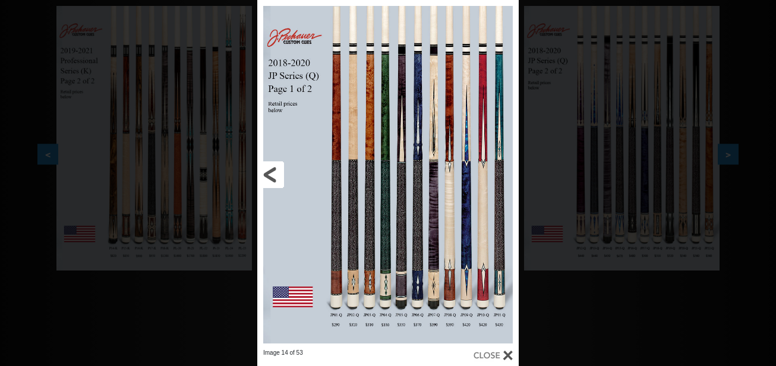
click at [267, 175] on link at bounding box center [316, 174] width 118 height 349
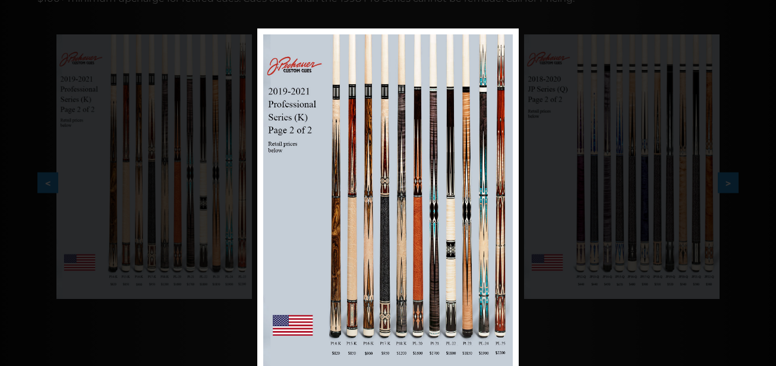
scroll to position [0, 0]
